Goal: Task Accomplishment & Management: Use online tool/utility

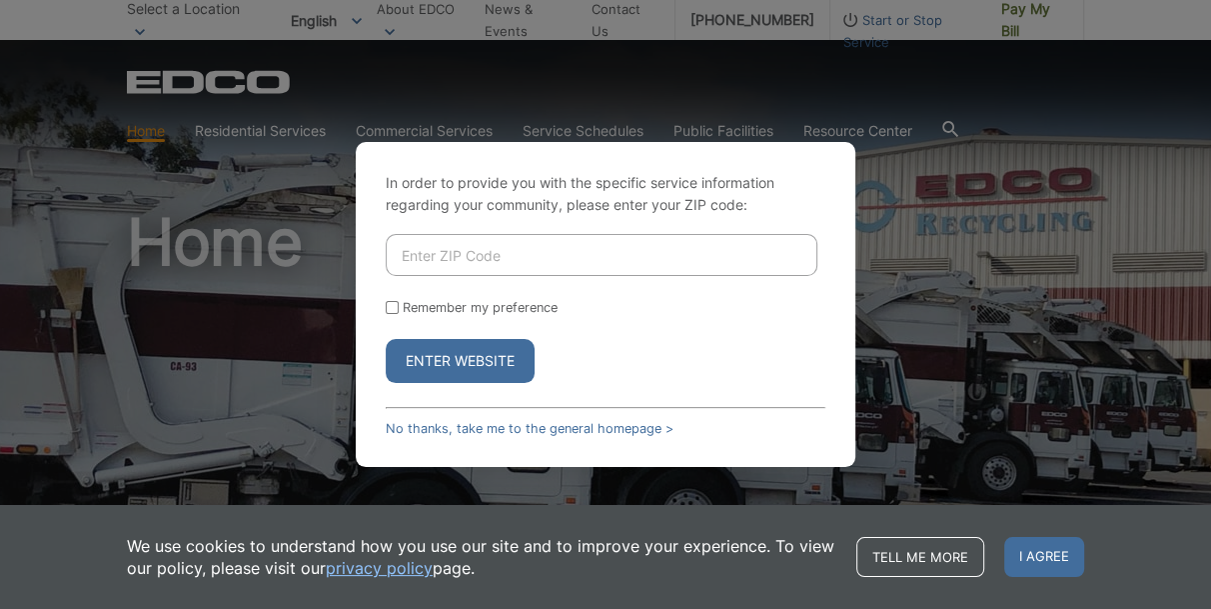
drag, startPoint x: 472, startPoint y: 257, endPoint x: 467, endPoint y: 247, distance: 11.2
click at [472, 258] on input "Enter ZIP Code" at bounding box center [602, 255] width 432 height 42
type input "91942"
click at [386, 339] on button "Enter Website" at bounding box center [460, 361] width 149 height 44
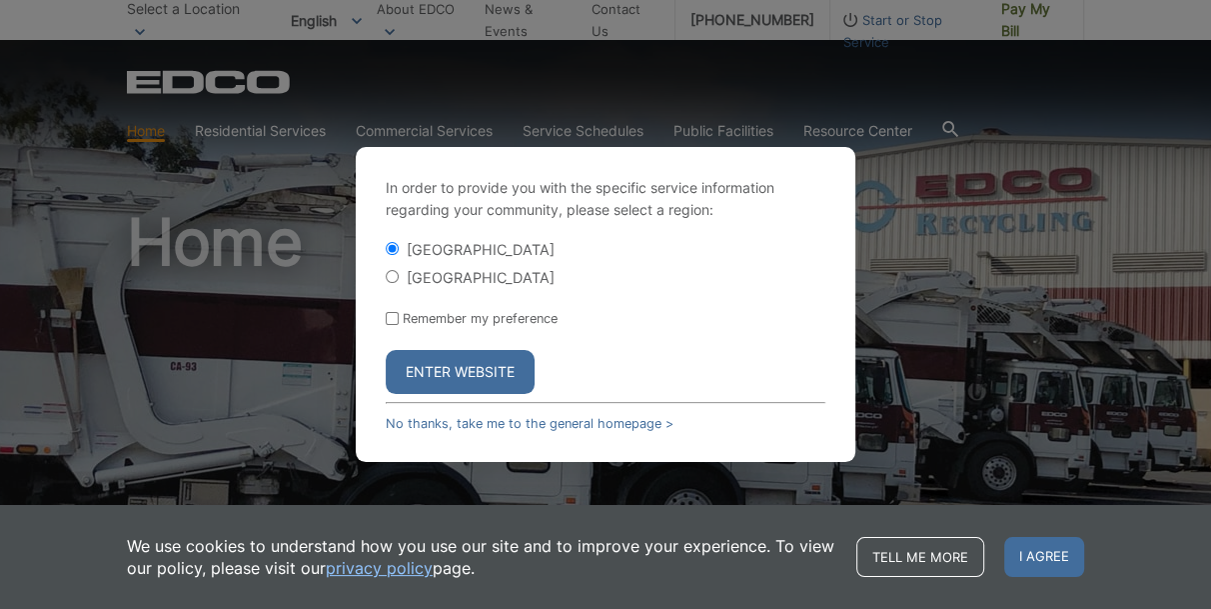
click at [428, 378] on button "Enter Website" at bounding box center [460, 372] width 149 height 44
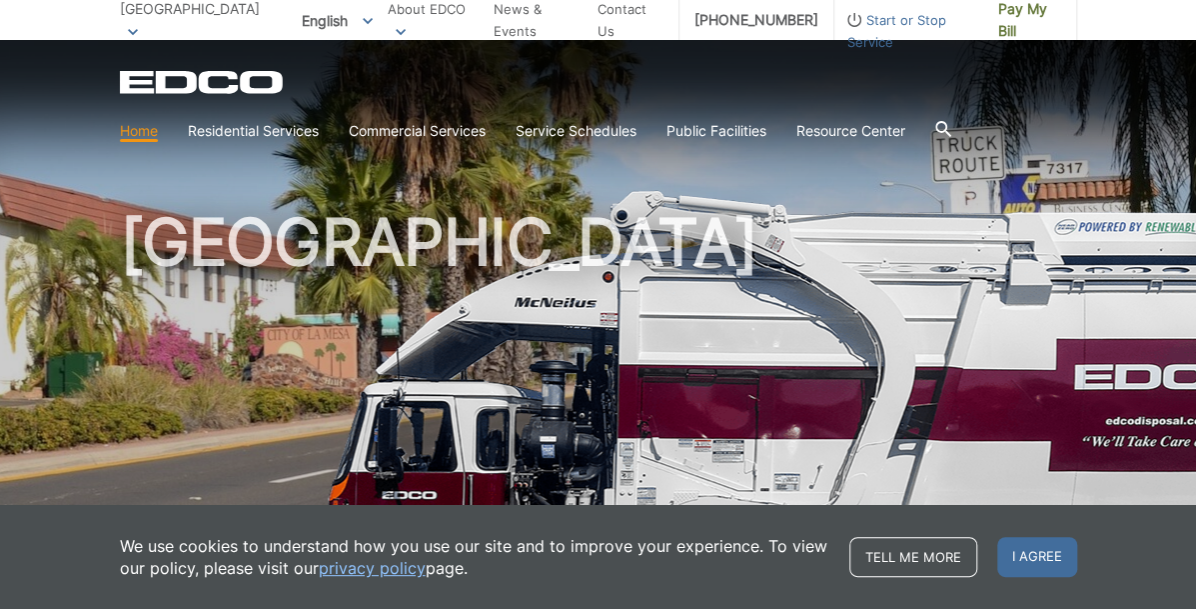
click at [784, 142] on section "Home Residential Services Curbside Pickup Recycling Organic Recycling Trash Hou…" at bounding box center [599, 131] width 958 height 38
click at [797, 168] on div "[GEOGRAPHIC_DATA]" at bounding box center [599, 340] width 958 height 600
click at [1020, 25] on span "Pay My Bill" at bounding box center [1030, 20] width 63 height 44
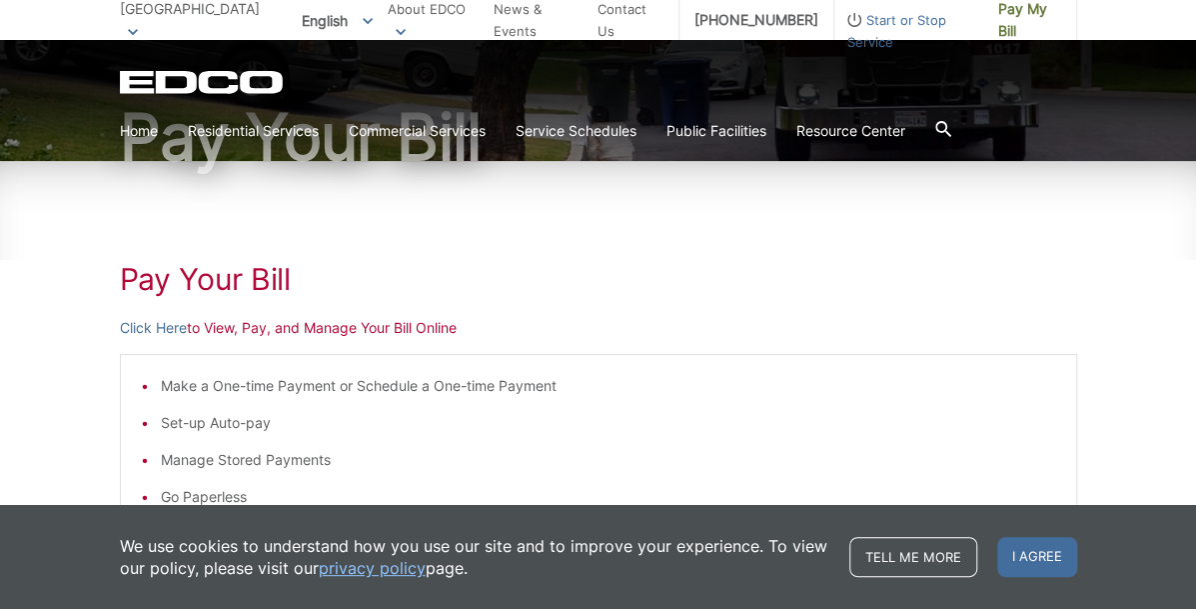
scroll to position [204, 0]
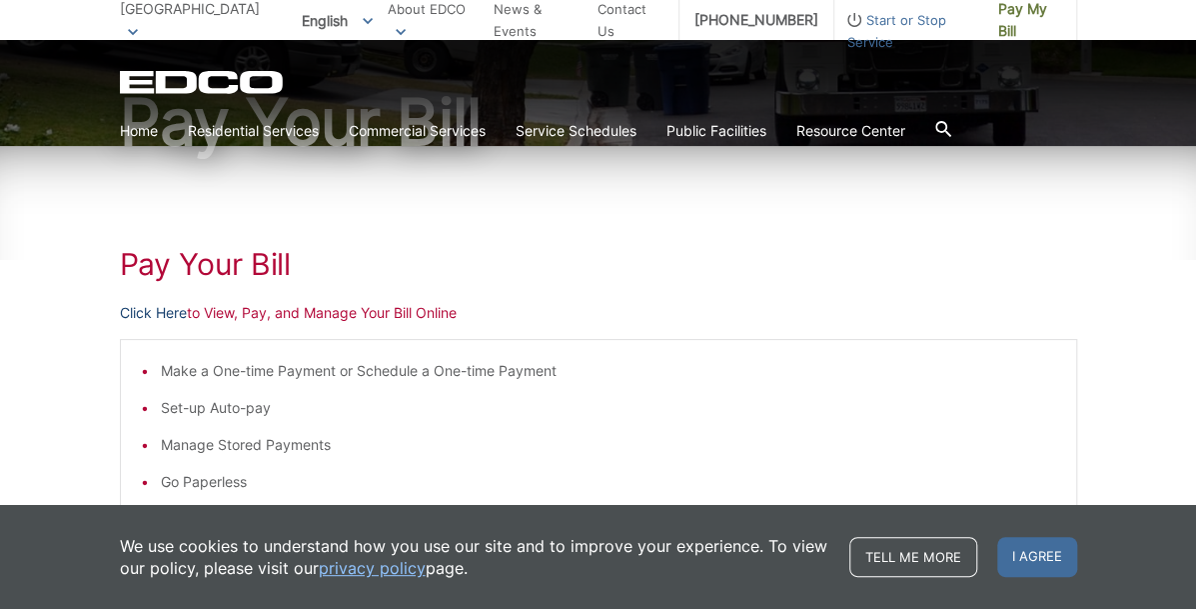
click at [168, 309] on link "Click Here" at bounding box center [153, 313] width 67 height 22
